Goal: Transaction & Acquisition: Obtain resource

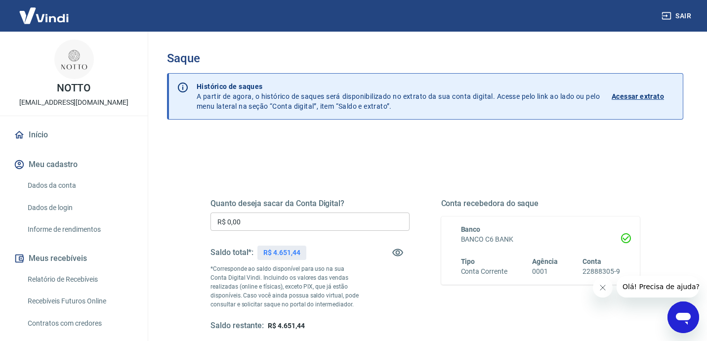
click at [306, 220] on input "R$ 0,00" at bounding box center [310, 222] width 199 height 18
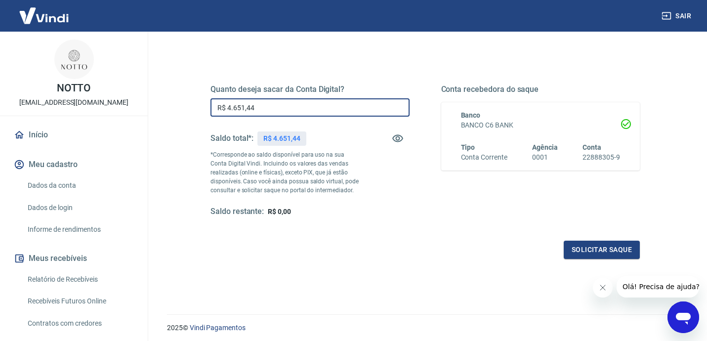
scroll to position [116, 0]
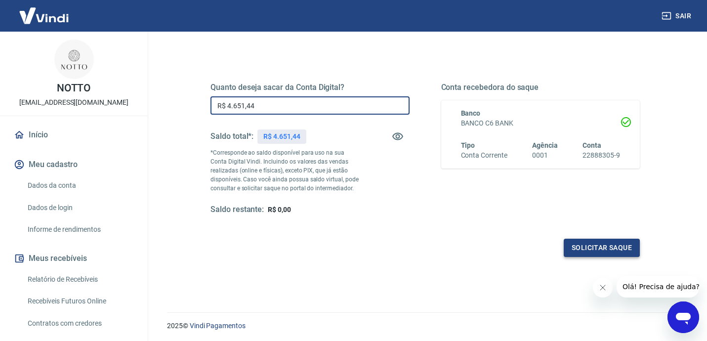
type input "R$ 4.651,44"
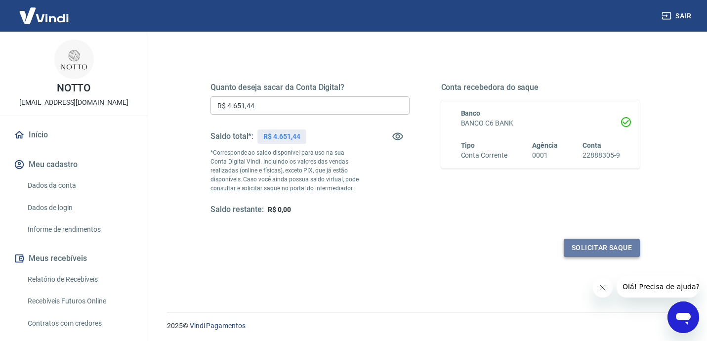
click at [592, 249] on button "Solicitar saque" at bounding box center [602, 248] width 76 height 18
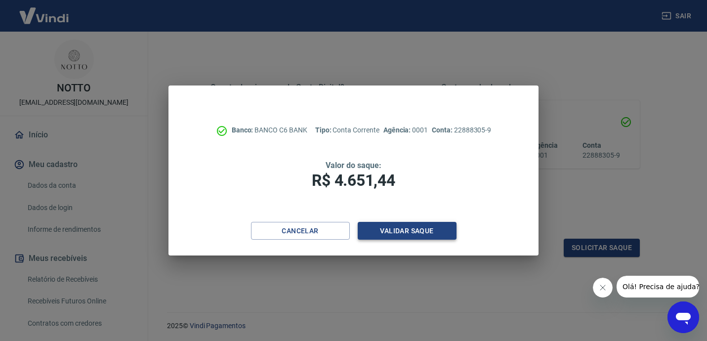
click at [413, 231] on button "Validar saque" at bounding box center [407, 231] width 99 height 18
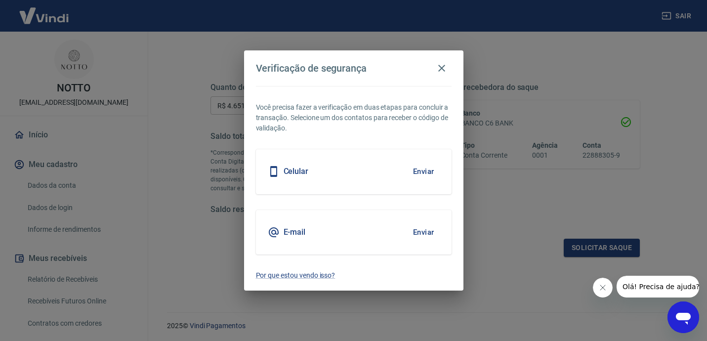
click at [423, 174] on button "Enviar" at bounding box center [424, 171] width 32 height 21
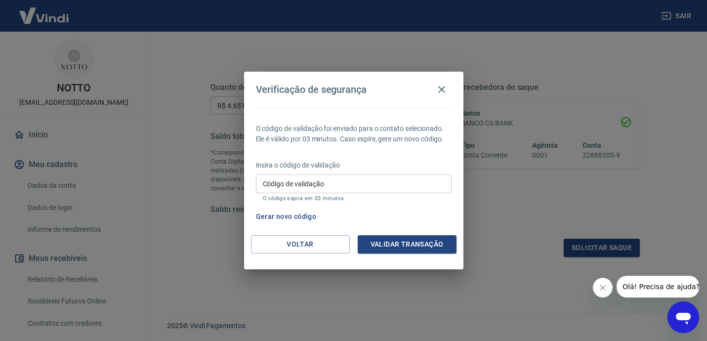
click at [309, 181] on input "Código de validação" at bounding box center [354, 183] width 196 height 18
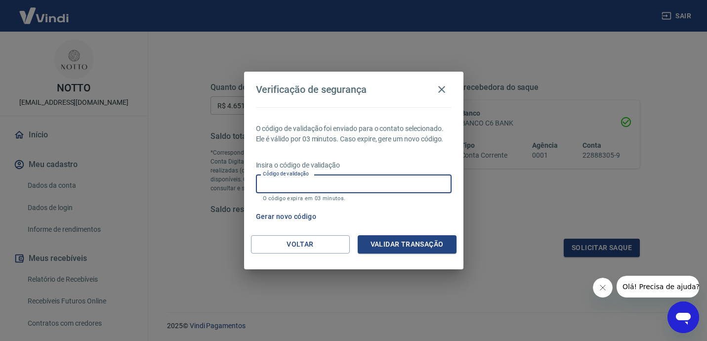
click at [280, 218] on button "Gerar novo código" at bounding box center [286, 217] width 69 height 18
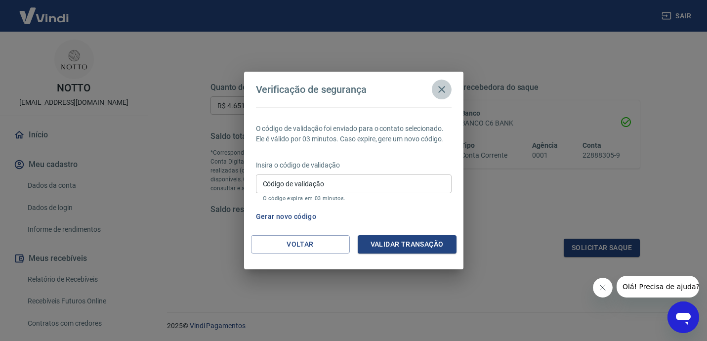
click at [444, 86] on icon "button" at bounding box center [442, 90] width 12 height 12
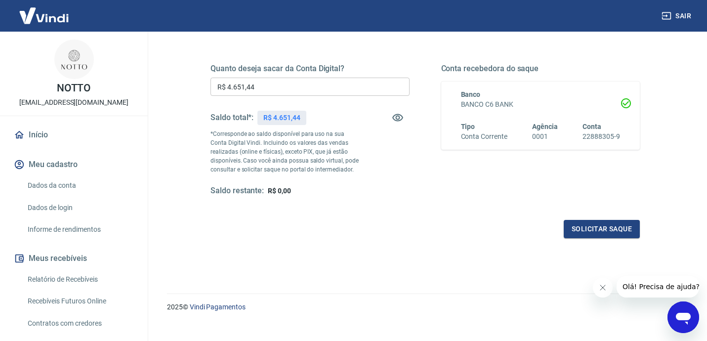
scroll to position [147, 0]
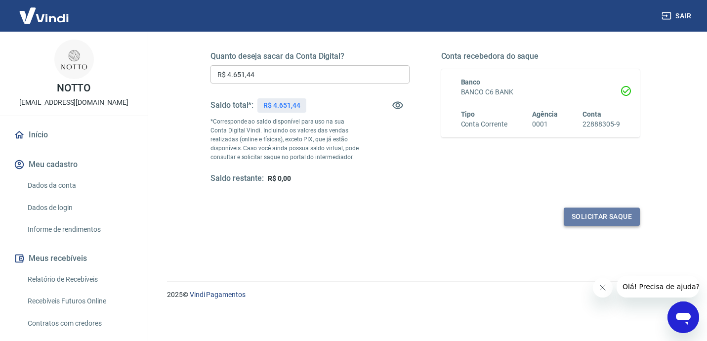
click at [601, 215] on button "Solicitar saque" at bounding box center [602, 217] width 76 height 18
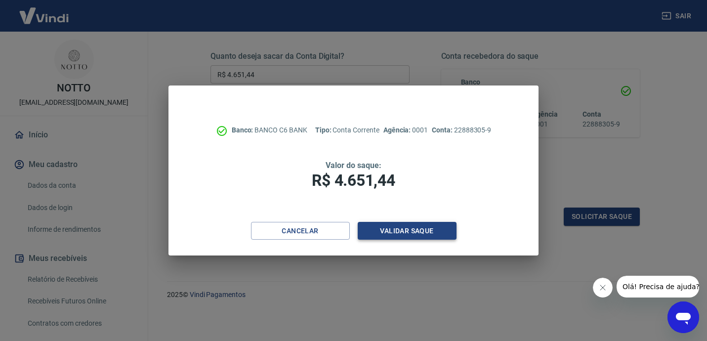
click at [398, 235] on button "Validar saque" at bounding box center [407, 231] width 99 height 18
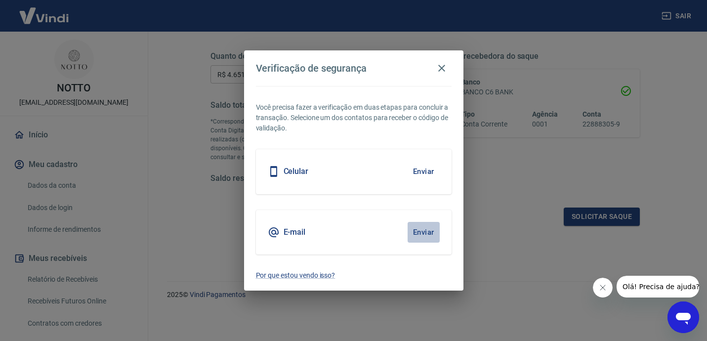
click at [427, 231] on button "Enviar" at bounding box center [424, 232] width 32 height 21
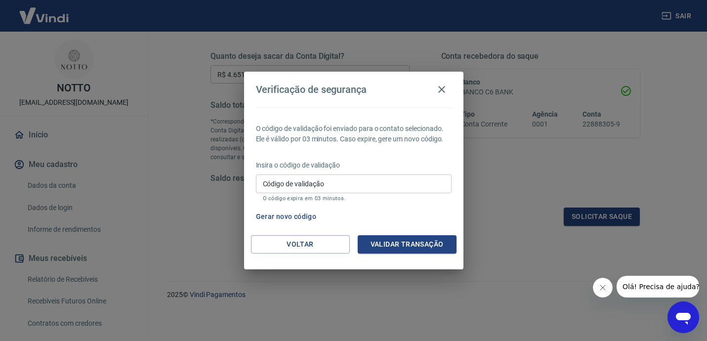
click at [390, 178] on input "Código de validação" at bounding box center [354, 183] width 196 height 18
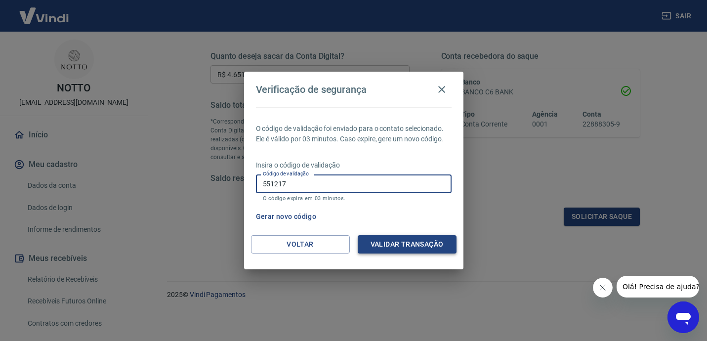
type input "551217"
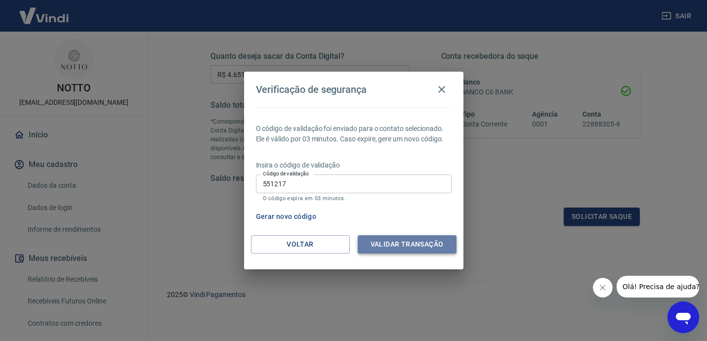
click at [407, 241] on button "Validar transação" at bounding box center [407, 244] width 99 height 18
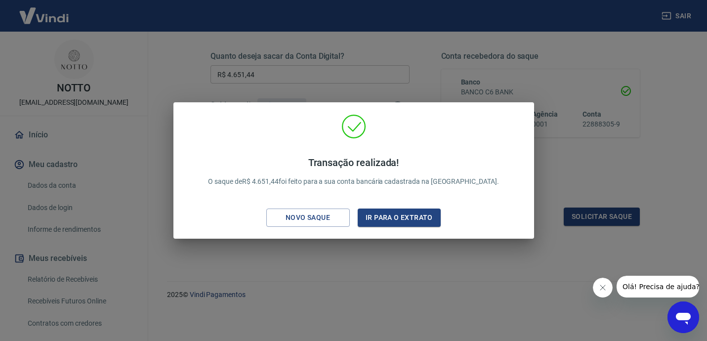
click at [345, 98] on div "Transação realizada! O saque de R$ 4.651,44 foi feito para a sua conta bancária…" at bounding box center [353, 170] width 707 height 341
